Goal: Task Accomplishment & Management: Complete application form

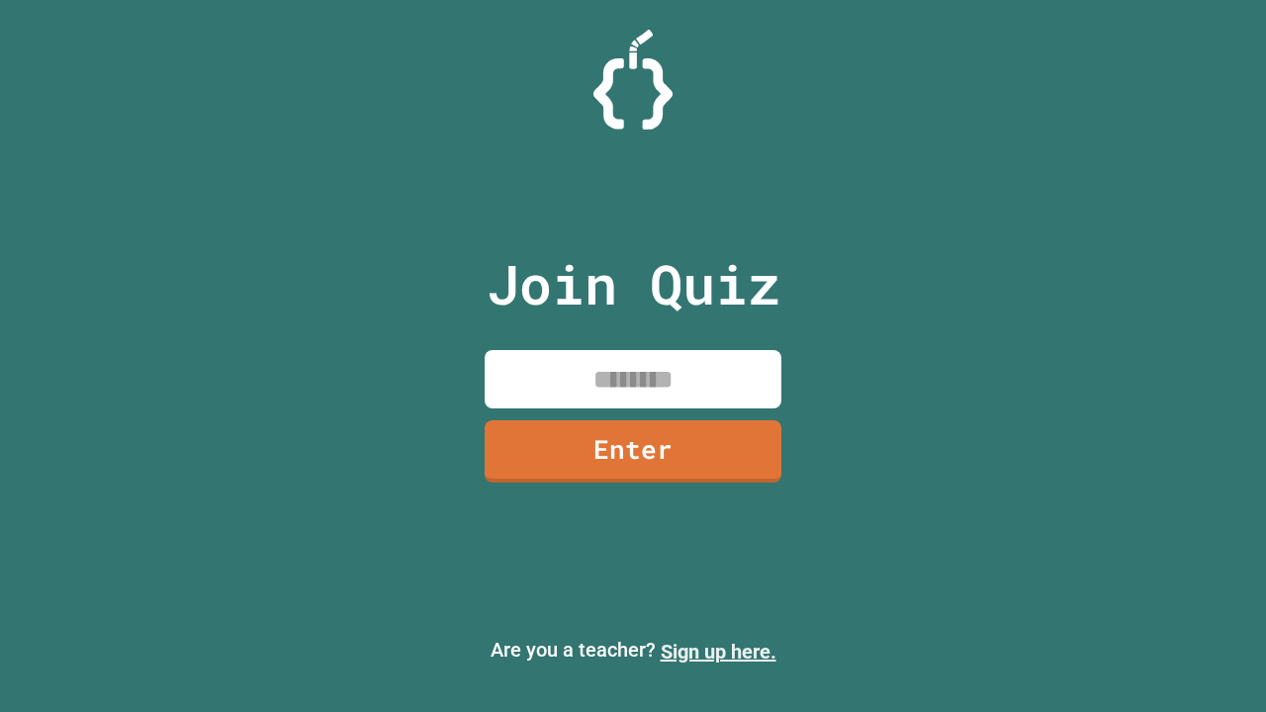
click at [718, 652] on link "Sign up here." at bounding box center [719, 652] width 116 height 24
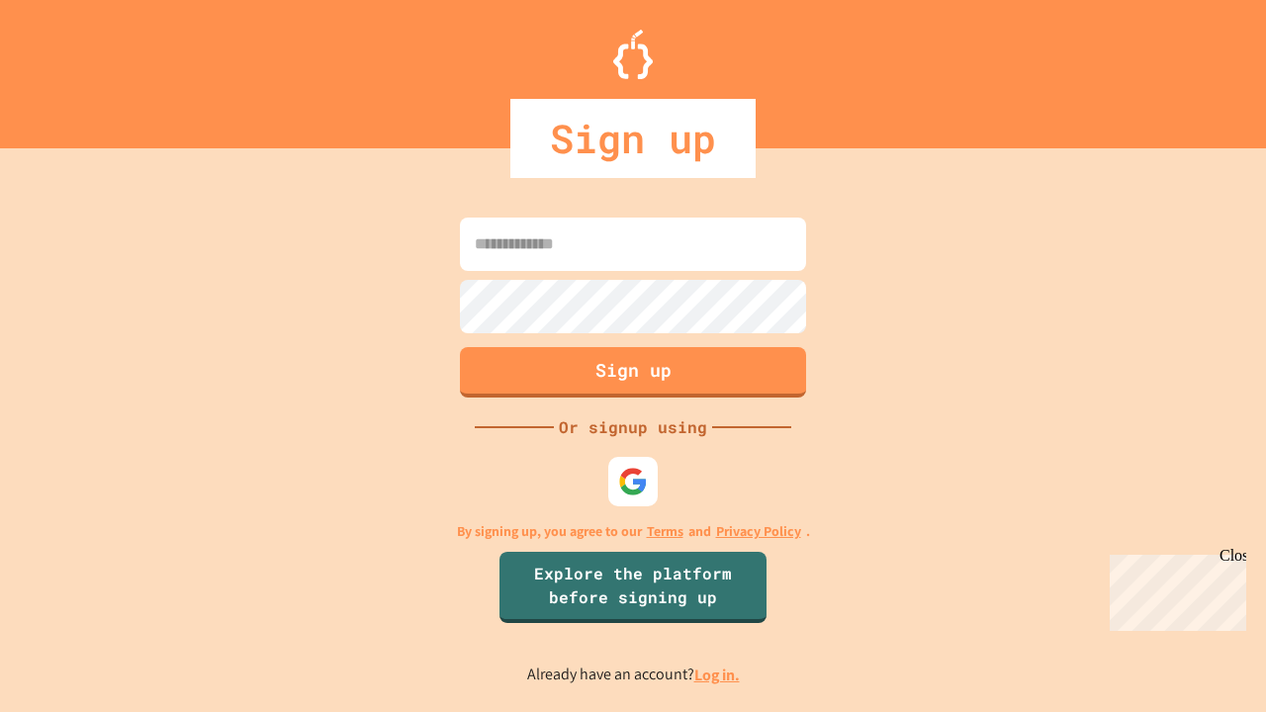
click at [718, 674] on link "Log in." at bounding box center [716, 674] width 45 height 21
